Goal: Task Accomplishment & Management: Manage account settings

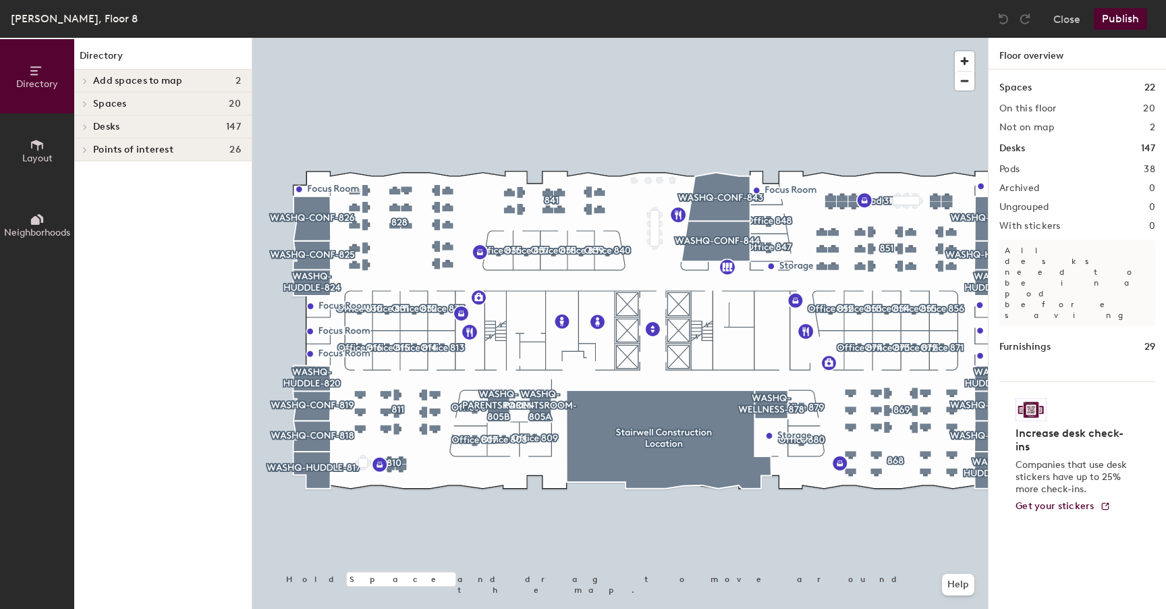
click at [847, 38] on div at bounding box center [620, 38] width 736 height 0
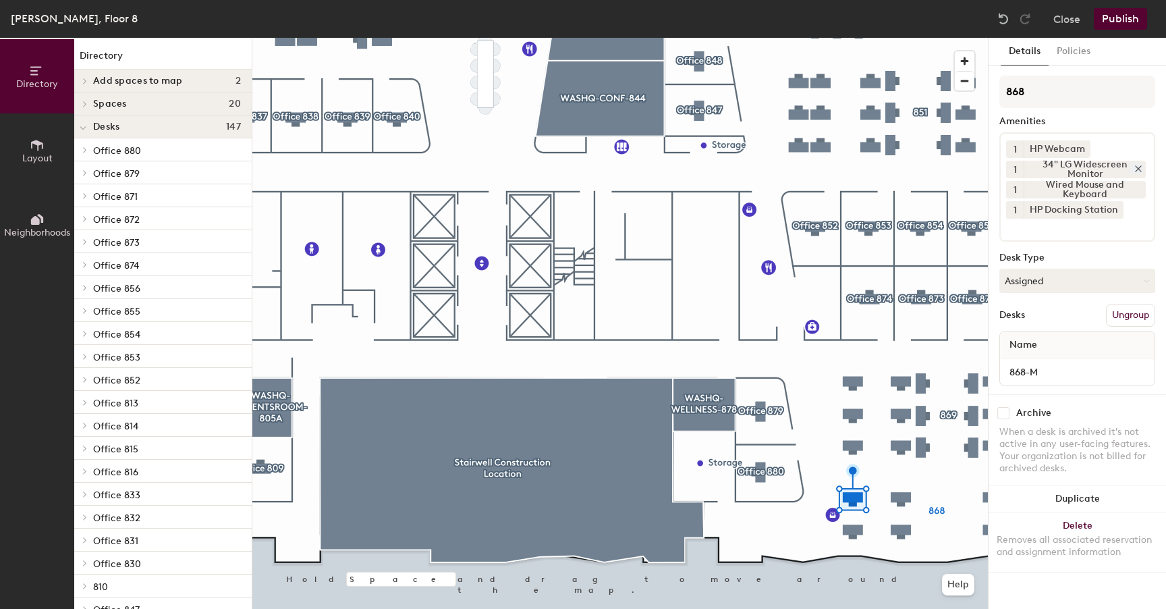
click at [1138, 169] on icon at bounding box center [1138, 168] width 5 height 5
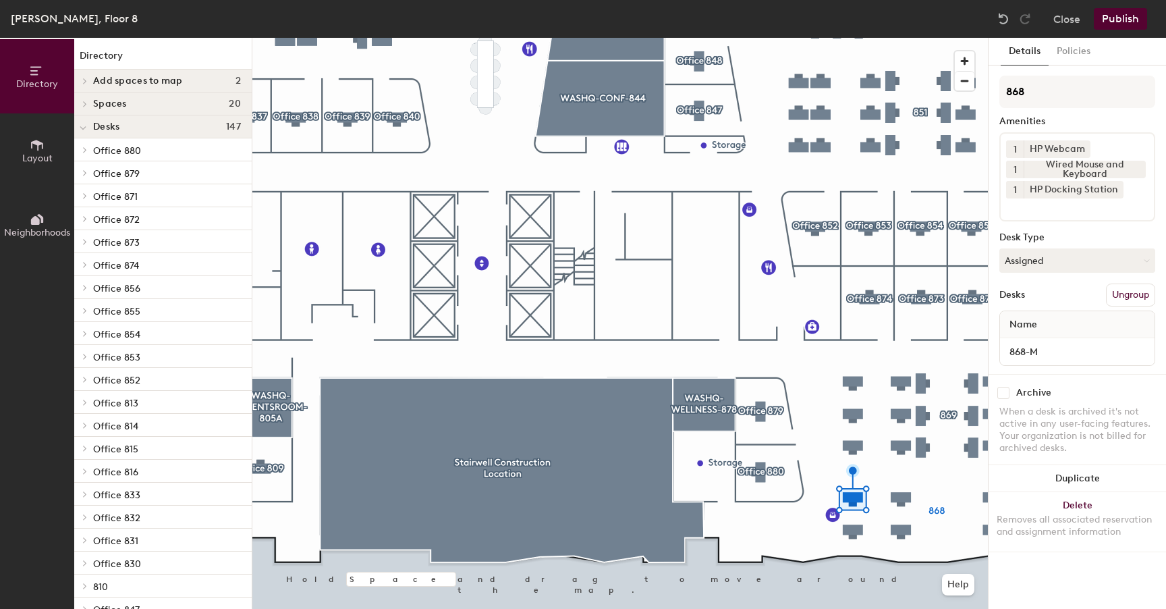
click at [1056, 209] on input at bounding box center [1066, 206] width 121 height 16
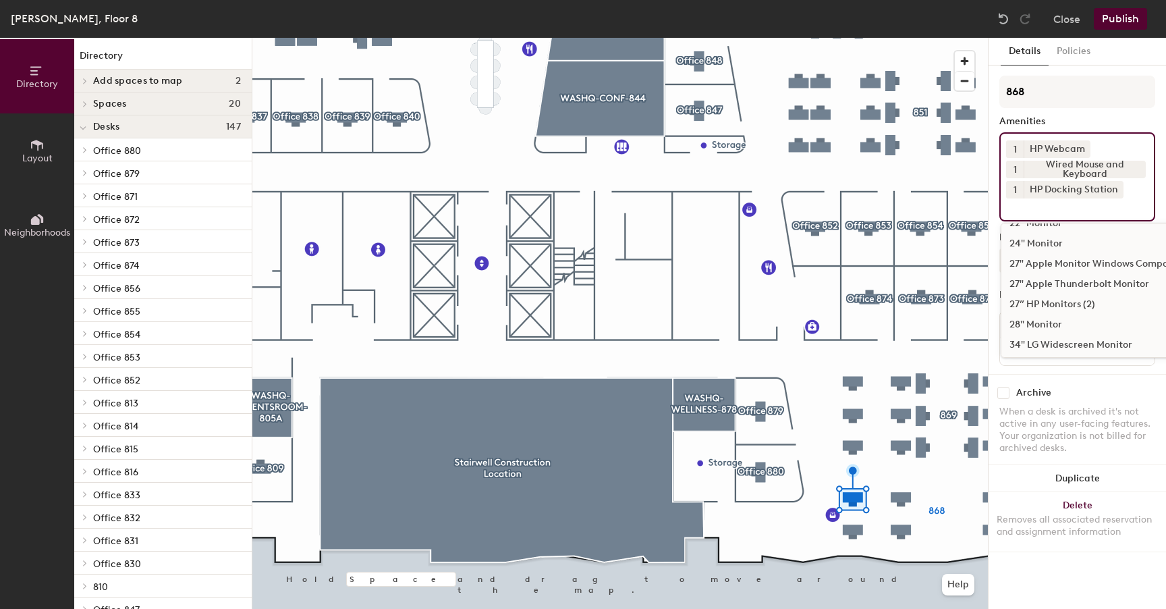
scroll to position [13, 0]
click at [1058, 307] on div "27” HP Monitors (2)" at bounding box center [1100, 307] width 196 height 20
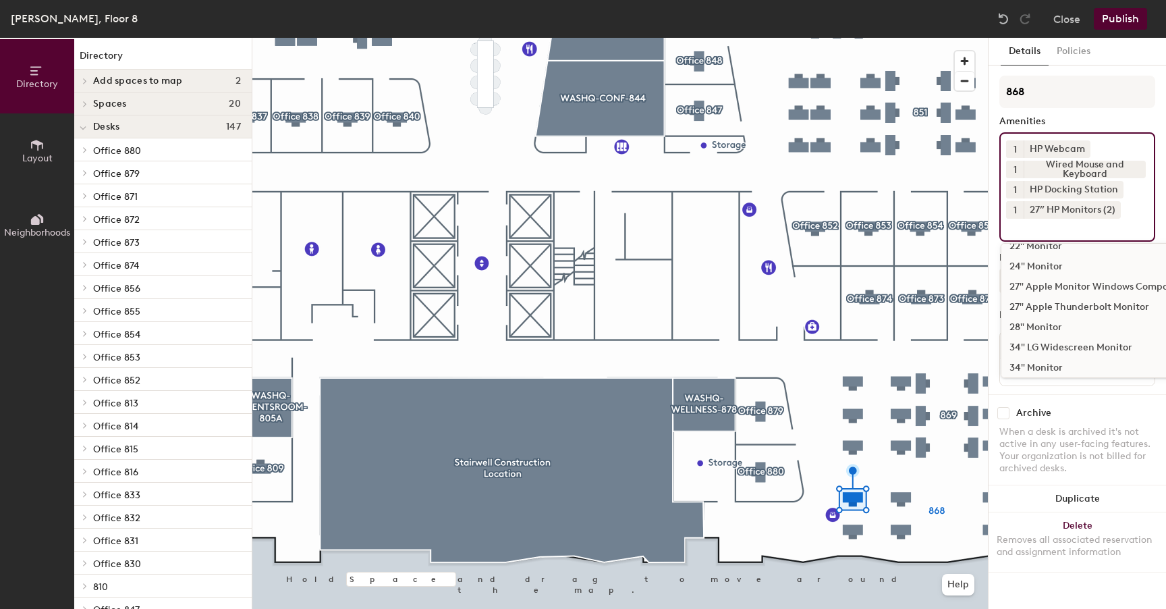
click at [1135, 15] on button "Publish" at bounding box center [1120, 19] width 53 height 22
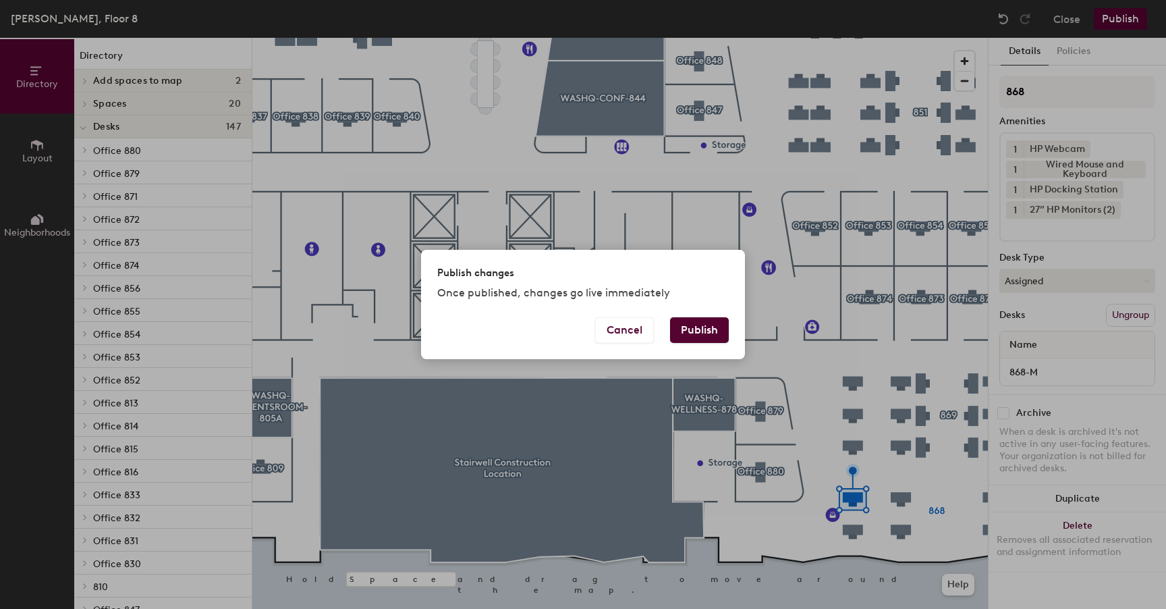
click at [697, 333] on button "Publish" at bounding box center [699, 330] width 59 height 26
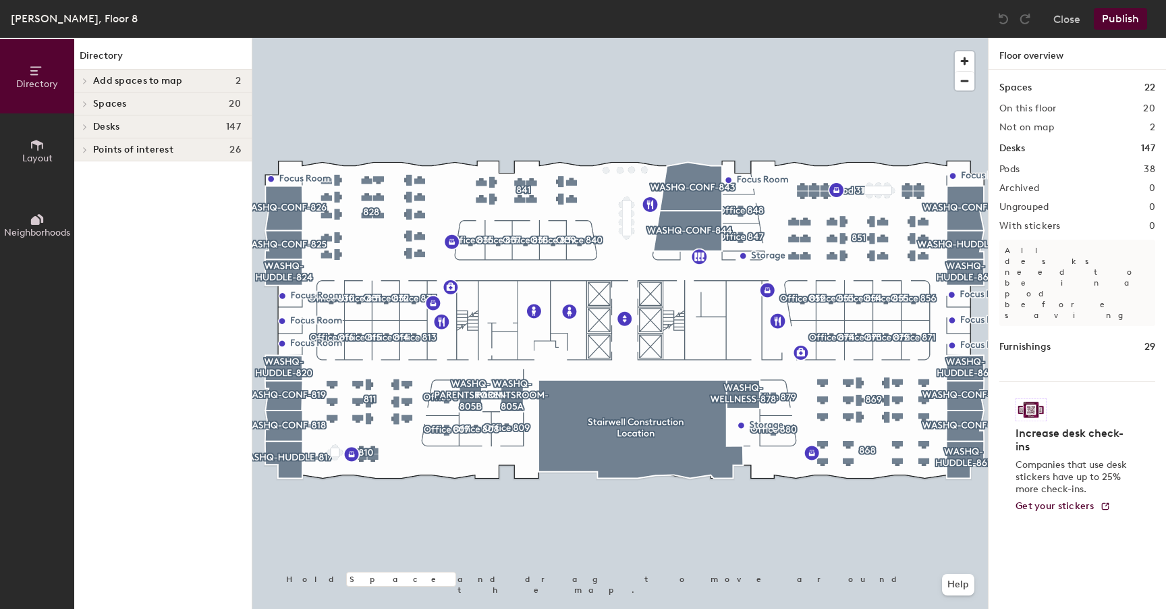
click at [823, 38] on div at bounding box center [620, 38] width 736 height 0
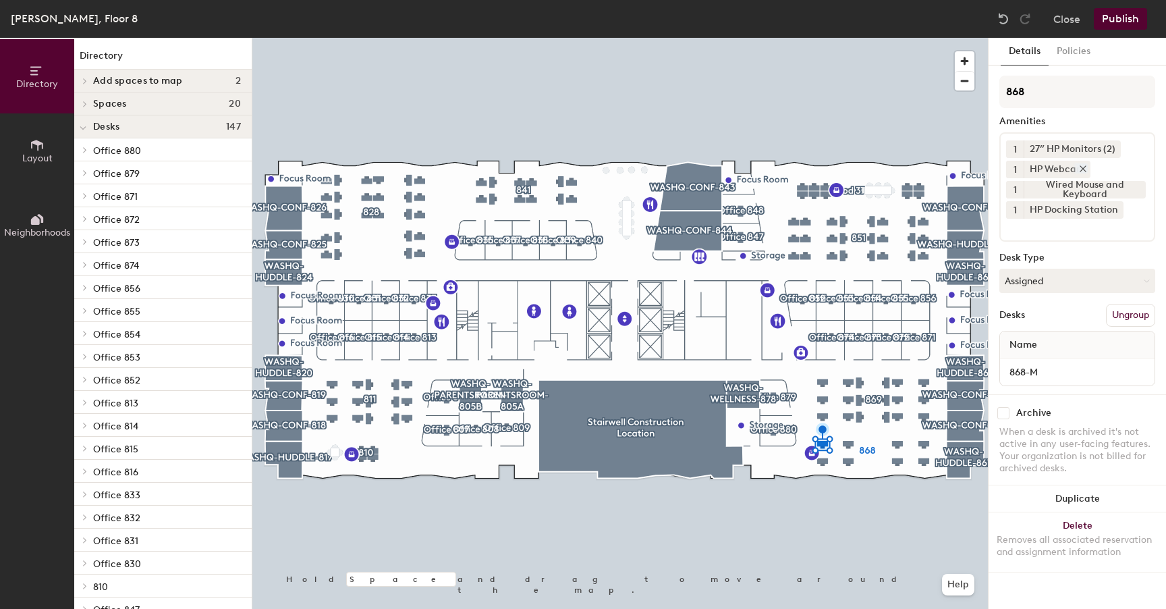
click at [1083, 171] on icon at bounding box center [1083, 168] width 9 height 9
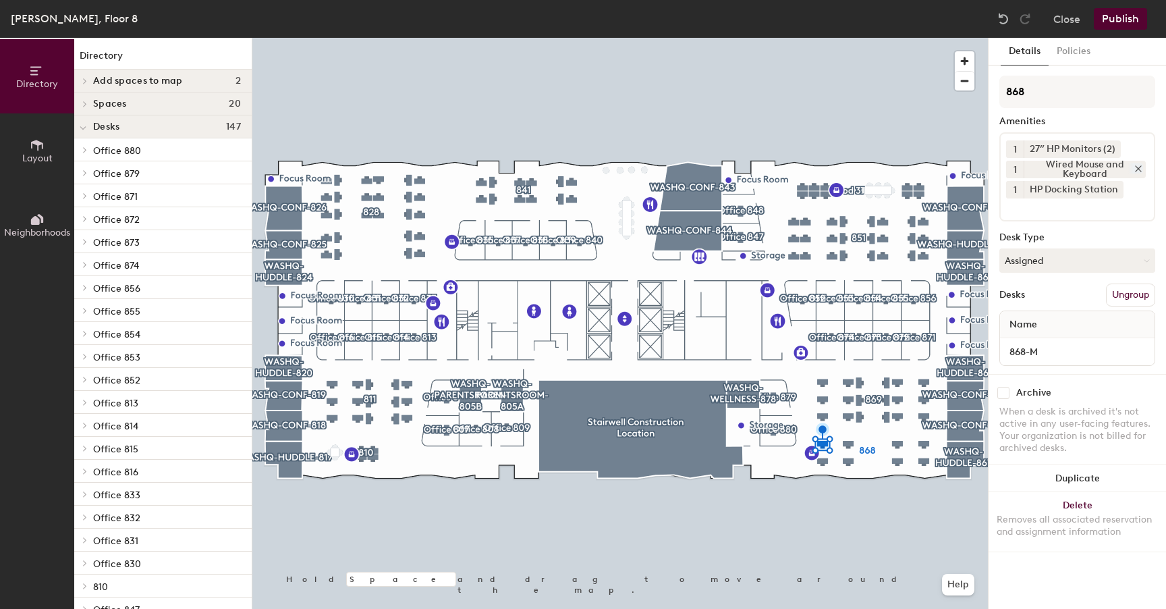
click at [1137, 170] on icon at bounding box center [1138, 168] width 9 height 9
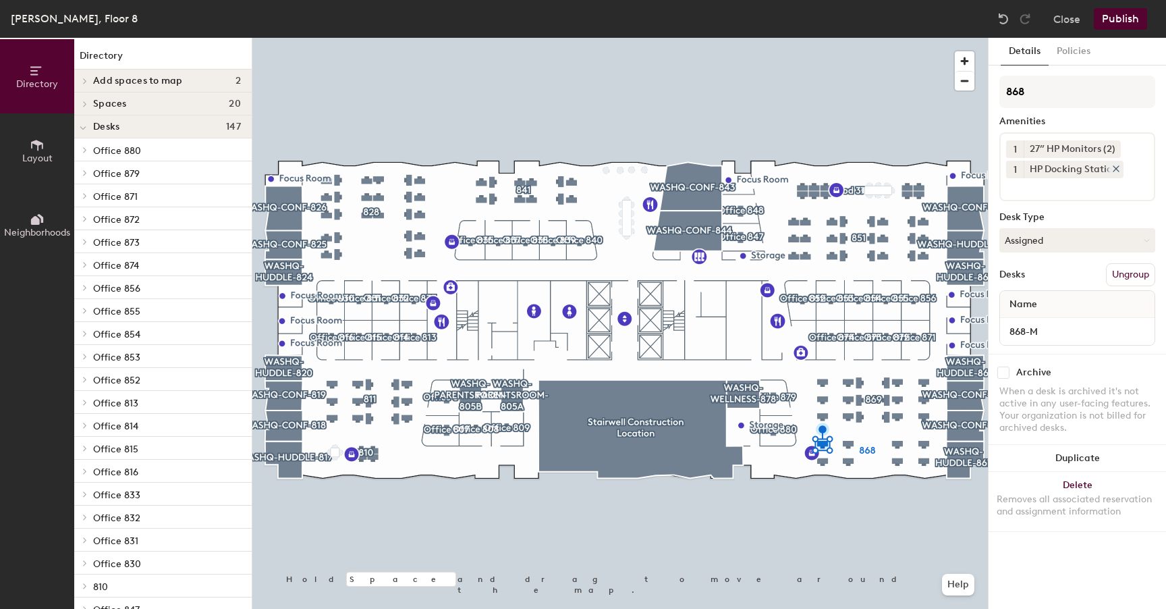
click at [1116, 171] on icon at bounding box center [1116, 168] width 9 height 9
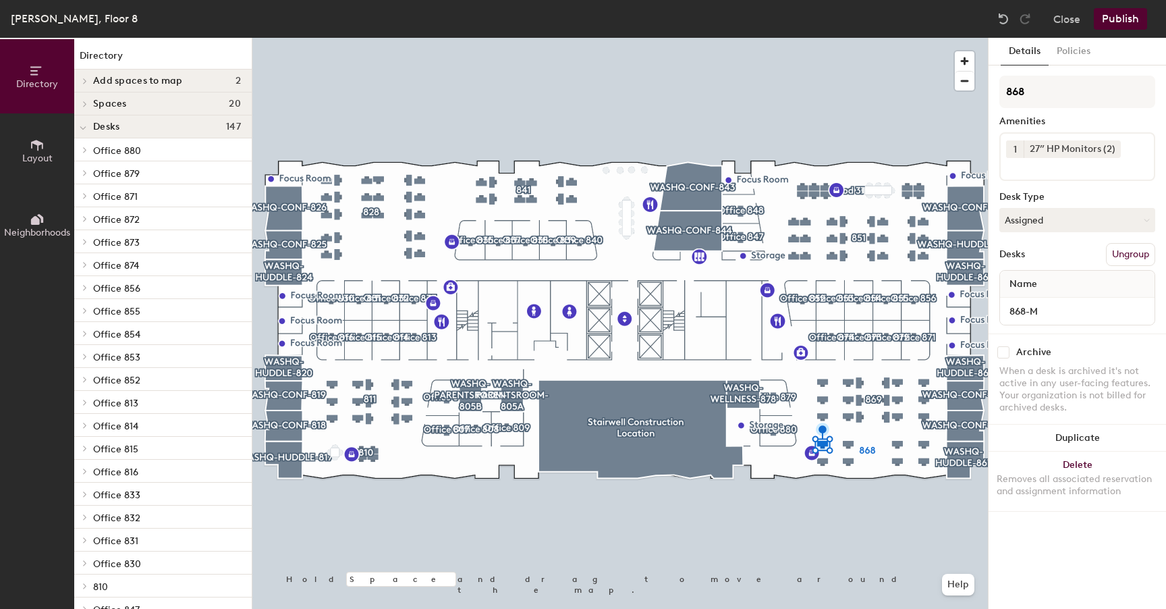
click at [1081, 172] on input at bounding box center [1066, 166] width 121 height 16
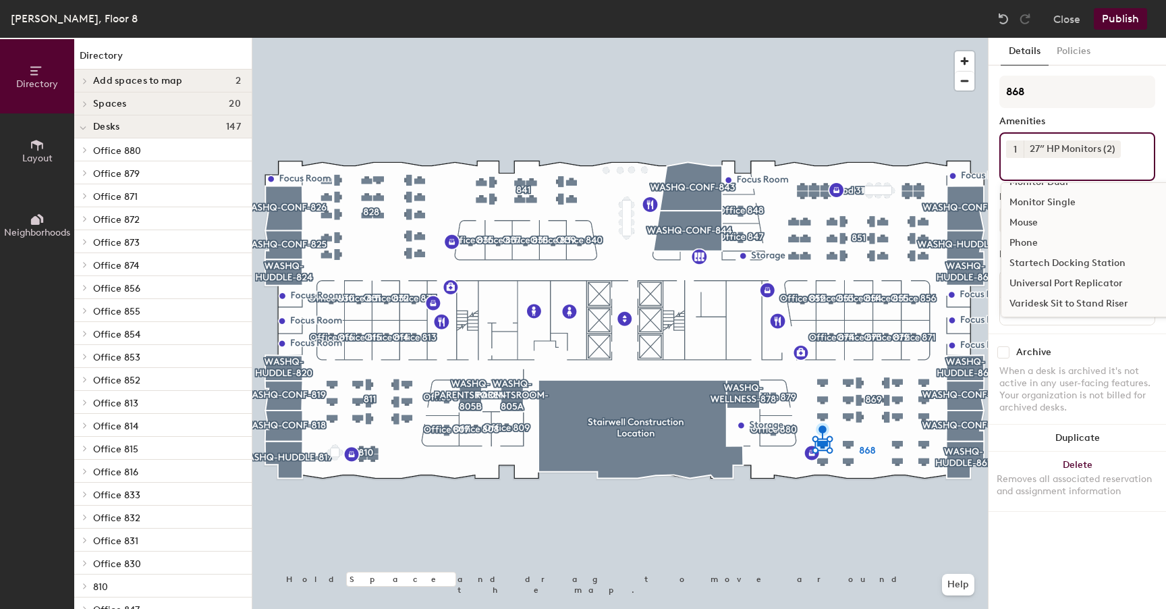
scroll to position [424, 0]
click at [1054, 261] on div "Startech Docking Station" at bounding box center [1100, 260] width 196 height 20
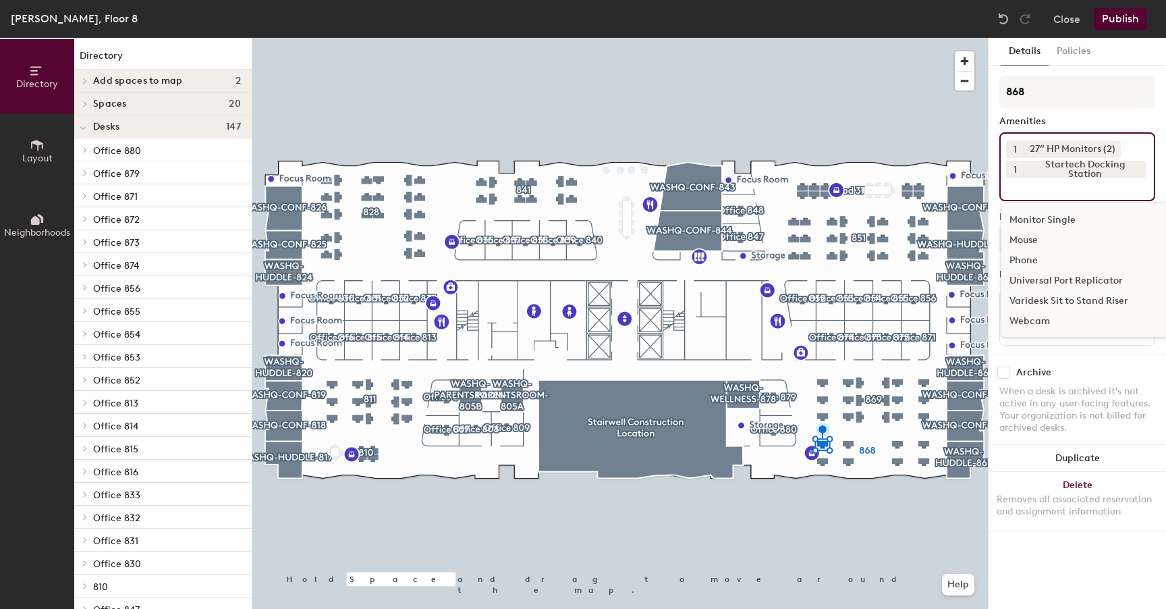
click at [1054, 192] on input at bounding box center [1066, 186] width 121 height 16
click at [1069, 188] on input at bounding box center [1066, 186] width 121 height 16
click at [1039, 317] on div "Wireless Keyboard & Mouse" at bounding box center [1100, 321] width 196 height 20
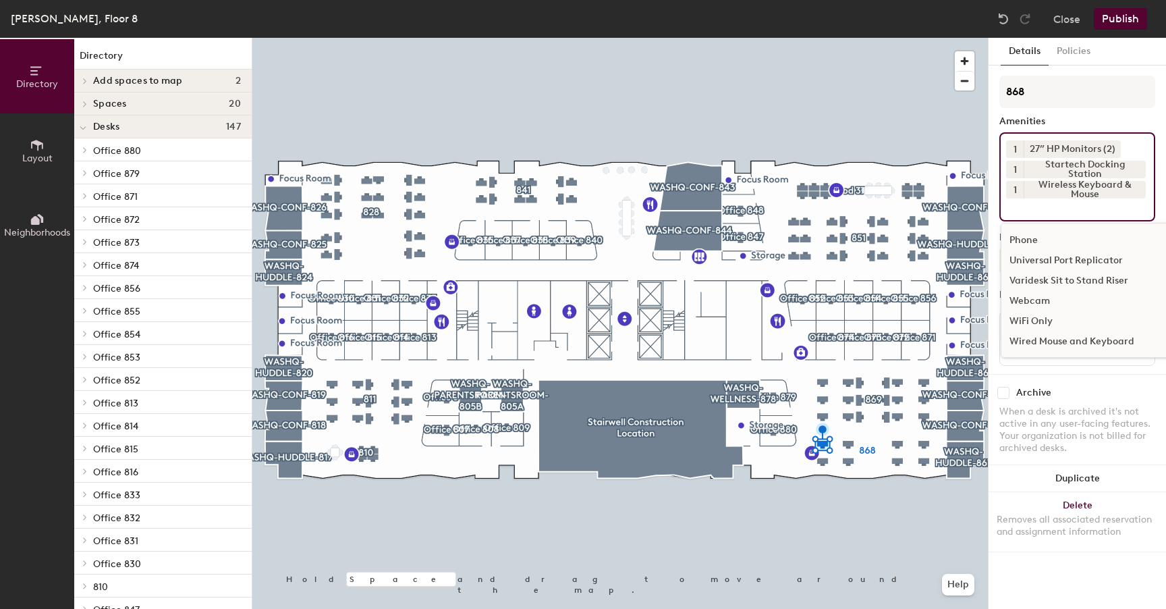
scroll to position [464, 0]
click at [1123, 22] on button "Publish" at bounding box center [1120, 19] width 53 height 22
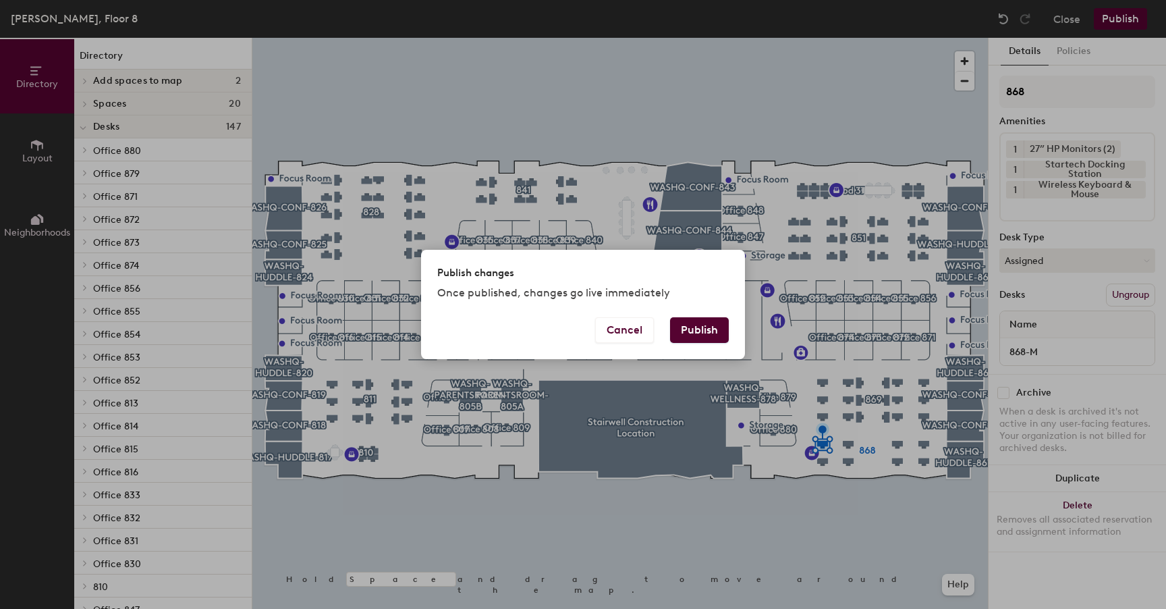
click at [706, 330] on button "Publish" at bounding box center [699, 330] width 59 height 26
